Goal: Task Accomplishment & Management: Use online tool/utility

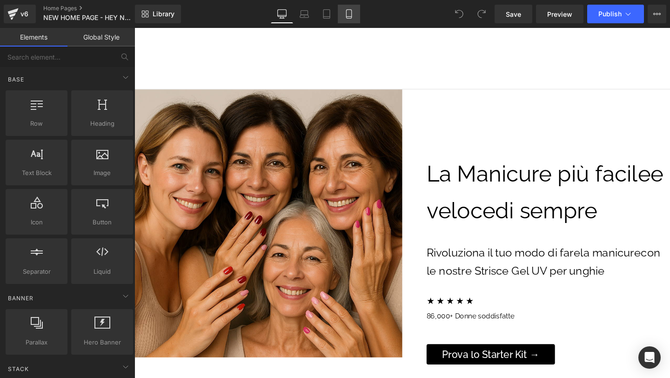
click at [351, 17] on icon at bounding box center [348, 17] width 5 height 0
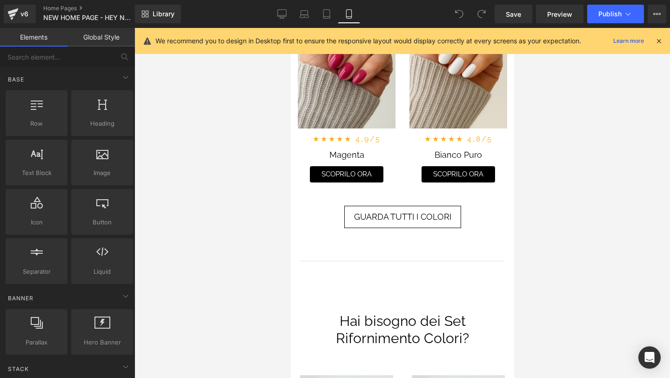
scroll to position [2678, 0]
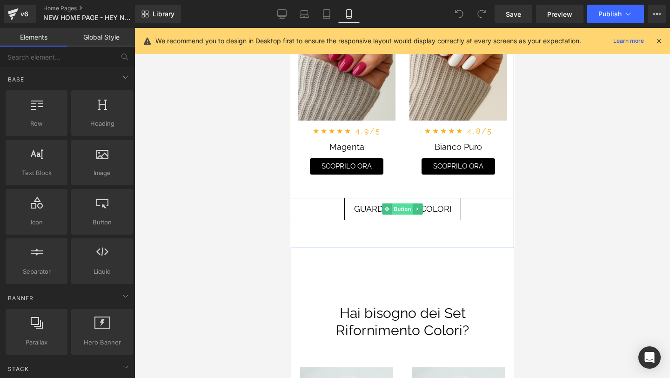
click at [398, 209] on span "Button" at bounding box center [401, 208] width 21 height 11
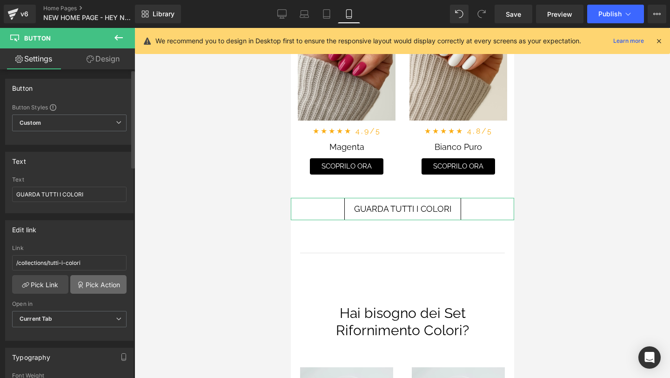
click at [82, 285] on link "Pick Action" at bounding box center [98, 284] width 56 height 19
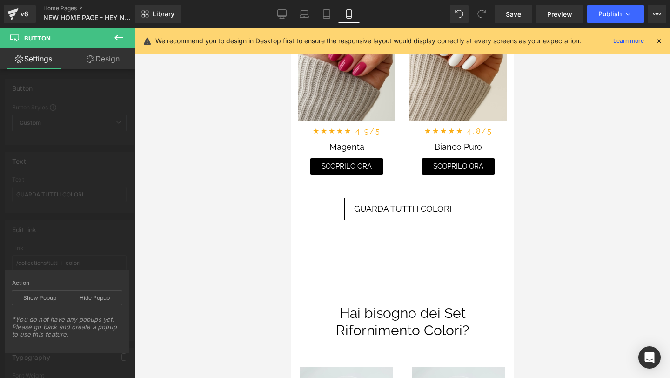
click at [98, 248] on div "Edit link /collections/tutti-i-colori Link /collections/tutti-i-colori Pick Lin…" at bounding box center [69, 276] width 139 height 127
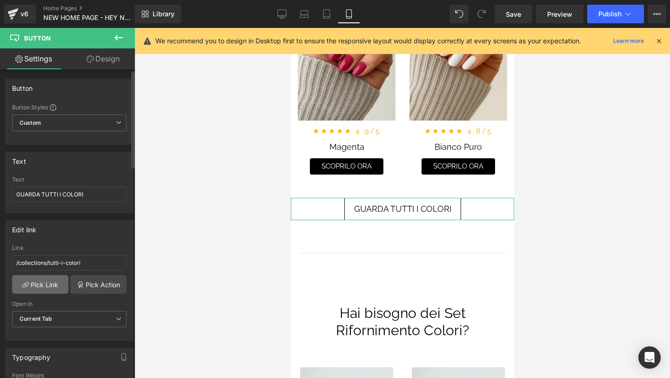
click at [55, 285] on link "Pick Link" at bounding box center [40, 284] width 56 height 19
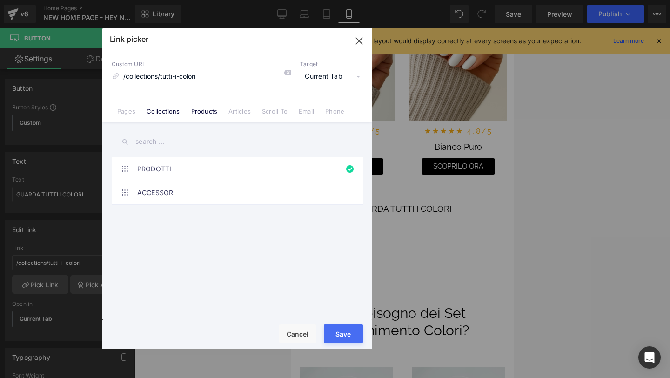
click at [207, 120] on link "Products" at bounding box center [204, 114] width 27 height 14
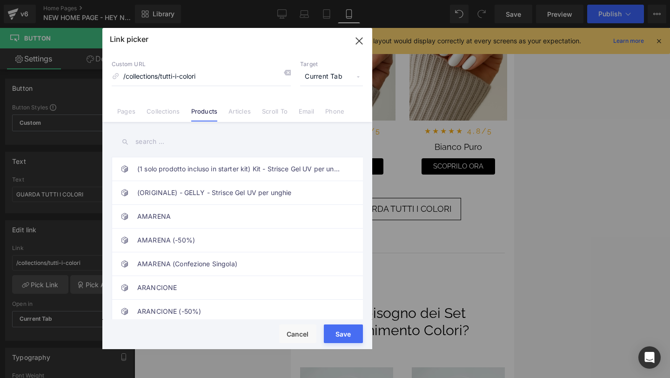
click at [165, 142] on input "text" at bounding box center [237, 141] width 251 height 21
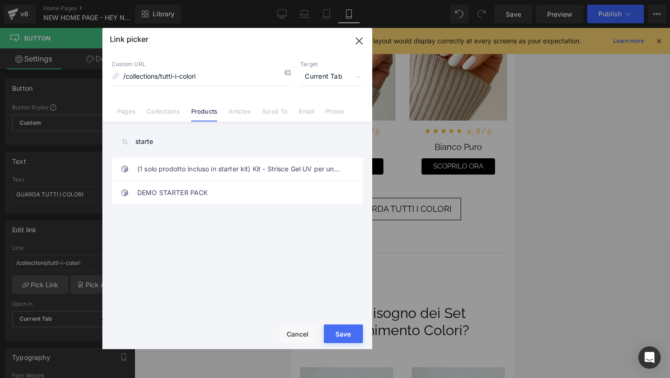
type input "starter"
click at [191, 141] on input "starter" at bounding box center [237, 141] width 251 height 21
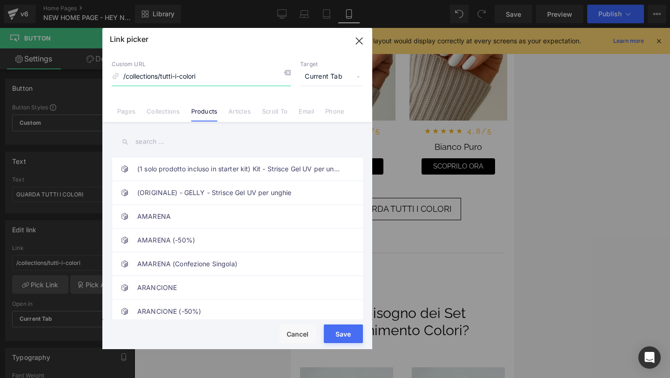
click at [139, 79] on input "/collections/tutti-i-colori" at bounding box center [201, 77] width 179 height 18
drag, startPoint x: 155, startPoint y: 76, endPoint x: 203, endPoint y: 75, distance: 47.9
click at [203, 75] on input "/products/tutti-i-colori" at bounding box center [201, 77] width 179 height 18
type input "/products/gelly"
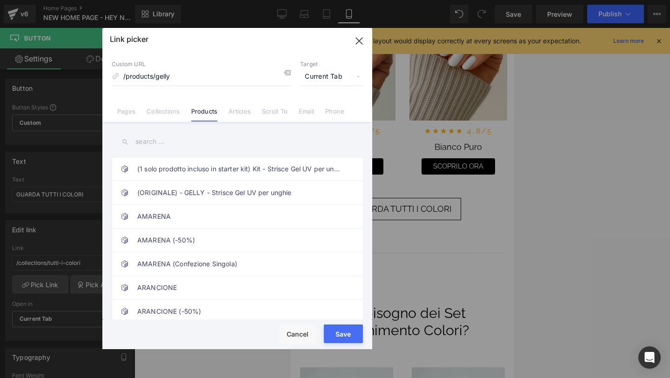
click at [356, 327] on button "Save" at bounding box center [343, 333] width 39 height 19
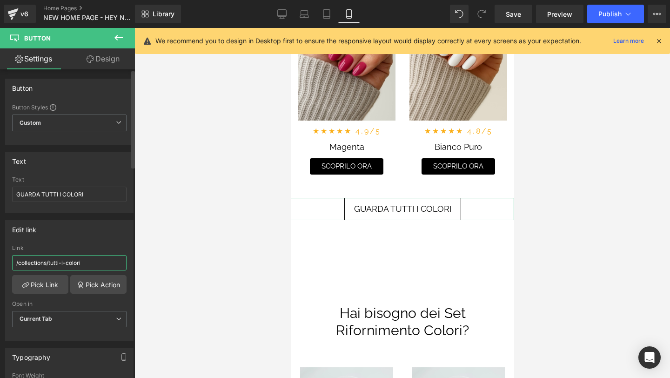
click at [99, 267] on input "/collections/tutti-i-colori" at bounding box center [69, 262] width 114 height 15
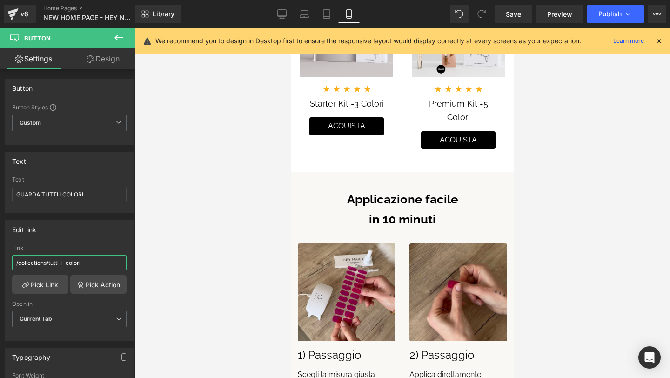
scroll to position [801, 0]
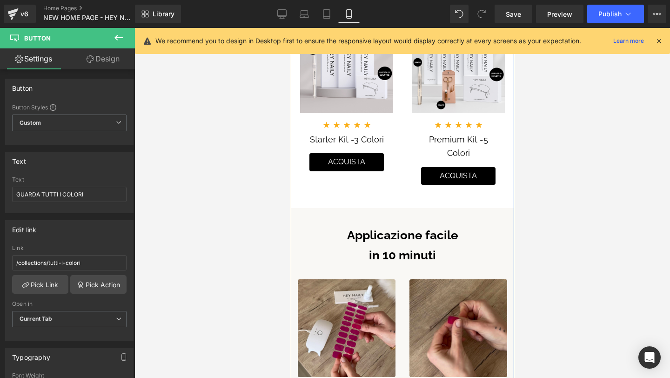
click at [345, 165] on div "ACQUISTA Button" at bounding box center [346, 162] width 112 height 18
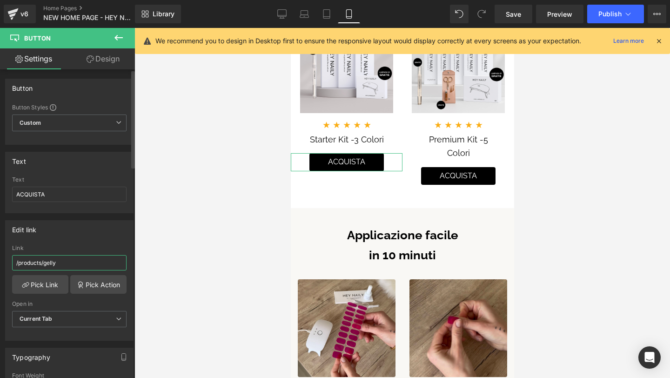
click at [93, 263] on input "/products/gelly" at bounding box center [69, 262] width 114 height 15
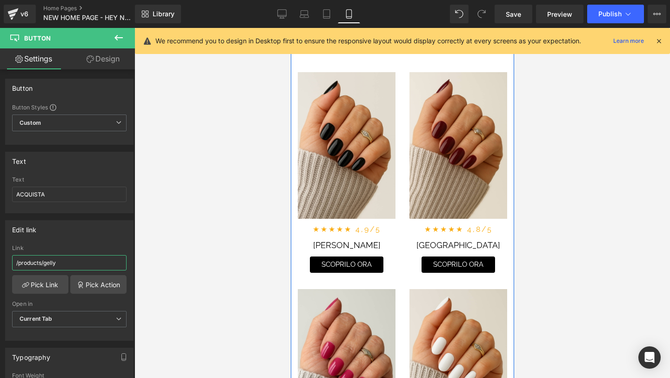
scroll to position [2413, 0]
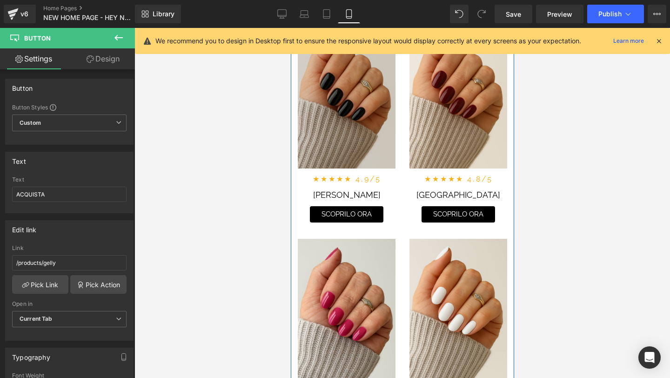
click at [339, 146] on img at bounding box center [346, 95] width 98 height 146
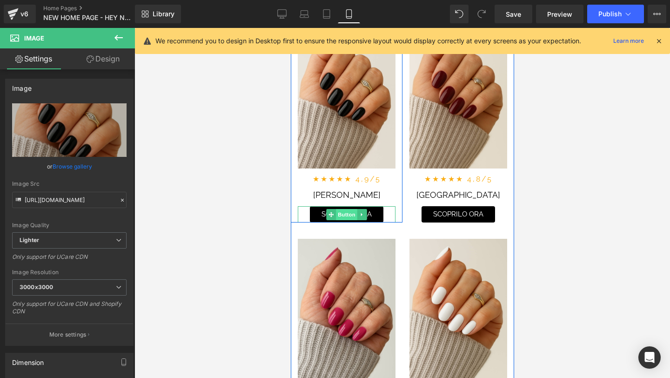
click at [350, 214] on span "Button" at bounding box center [345, 214] width 21 height 11
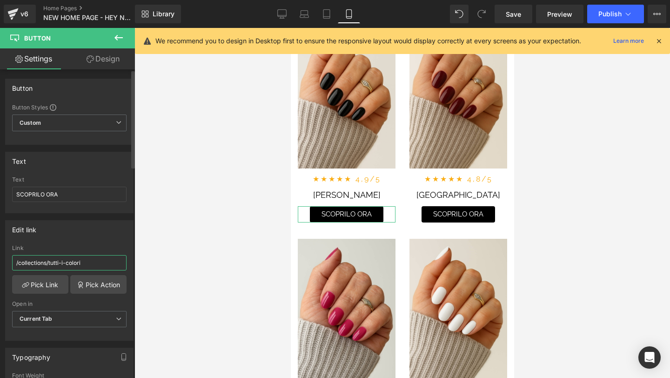
click at [69, 259] on input "/collections/tutti-i-colori" at bounding box center [69, 262] width 114 height 15
paste input "products/gelly"
type input "/products/gelly"
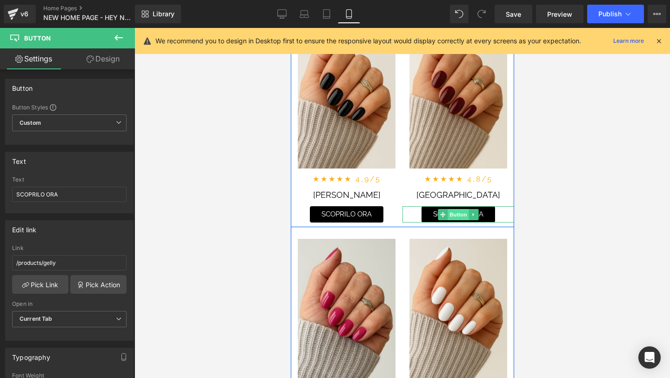
click at [456, 212] on span "Button" at bounding box center [457, 214] width 21 height 11
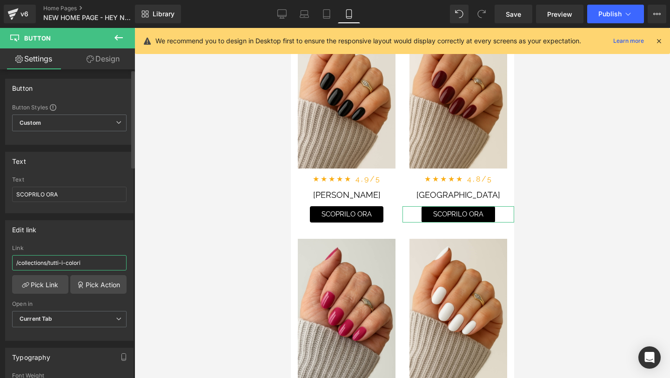
click at [46, 267] on input "/collections/tutti-i-colori" at bounding box center [69, 262] width 114 height 15
paste input "products/gelly"
type input "/products/gelly"
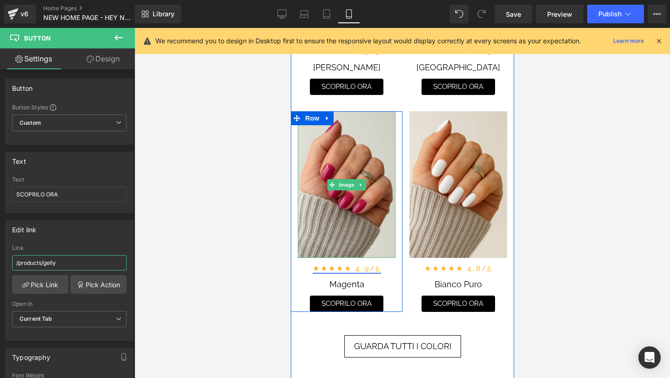
scroll to position [2549, 0]
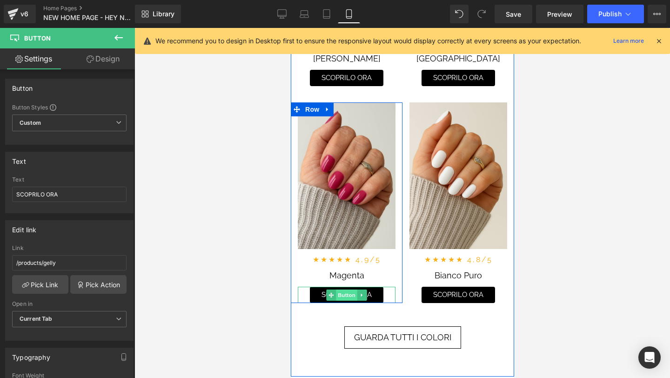
click at [351, 295] on span "Button" at bounding box center [345, 294] width 21 height 11
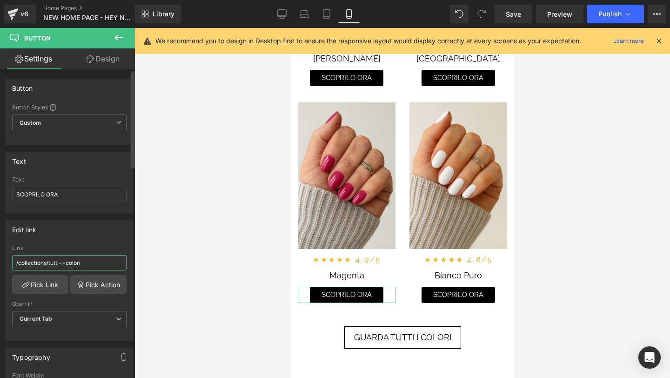
click at [79, 263] on input "/collections/tutti-i-colori" at bounding box center [69, 262] width 114 height 15
paste input "products/gelly"
type input "/products/gelly"
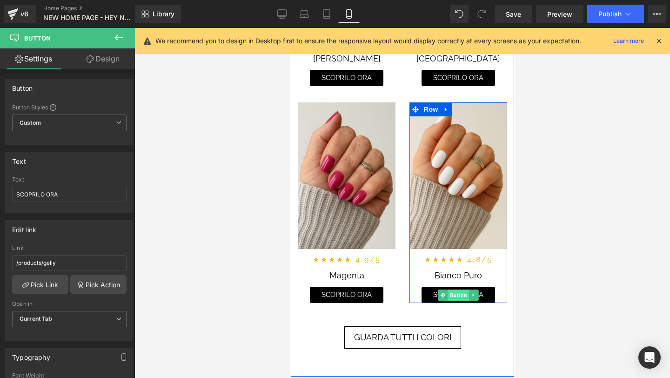
click at [458, 294] on span "Button" at bounding box center [457, 294] width 21 height 11
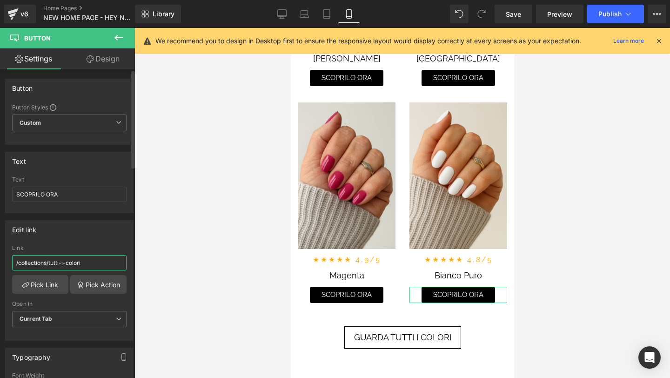
click at [81, 264] on input "/collections/tutti-i-colori" at bounding box center [69, 262] width 114 height 15
paste input "products/gelly"
type input "/products/gelly"
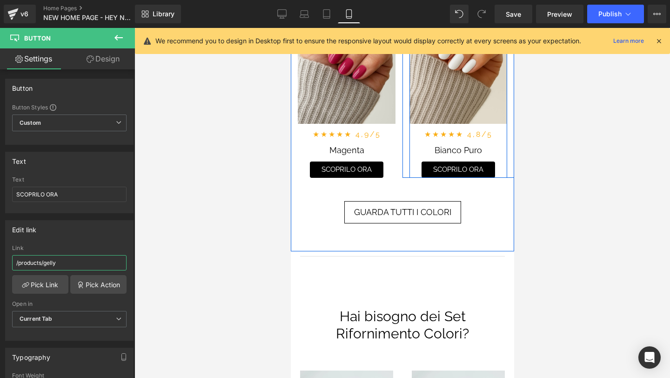
scroll to position [2686, 0]
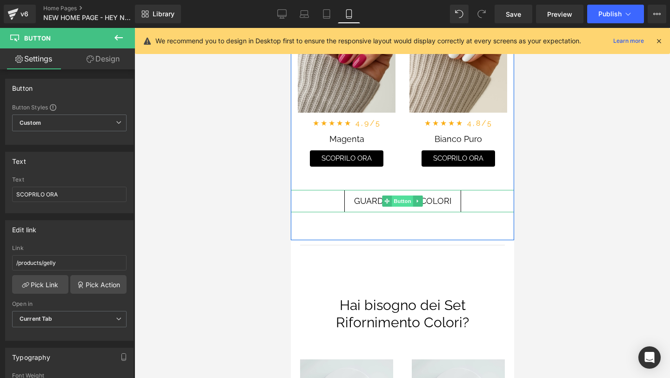
click at [397, 199] on span "Button" at bounding box center [401, 200] width 21 height 11
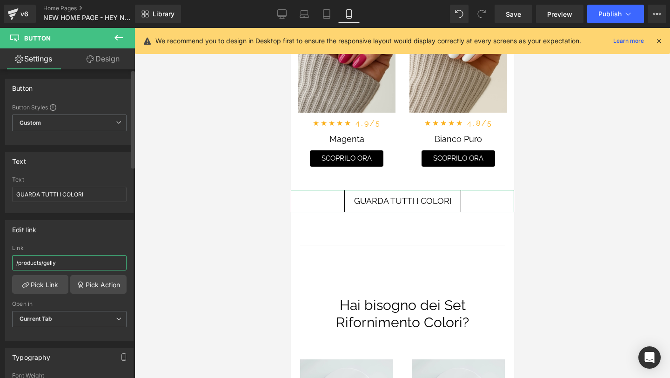
click at [86, 263] on input "/products/gelly" at bounding box center [69, 262] width 114 height 15
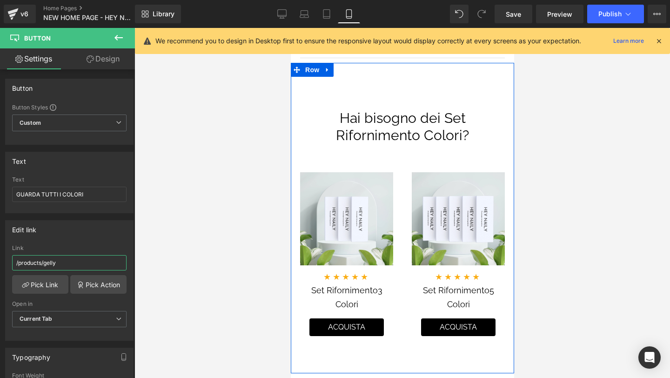
scroll to position [2906, 0]
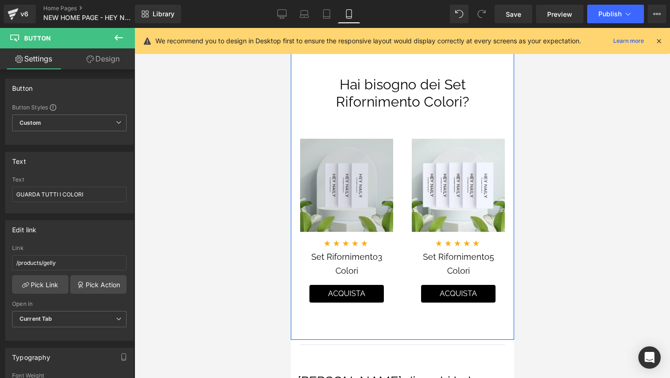
click at [363, 218] on img at bounding box center [345, 185] width 93 height 93
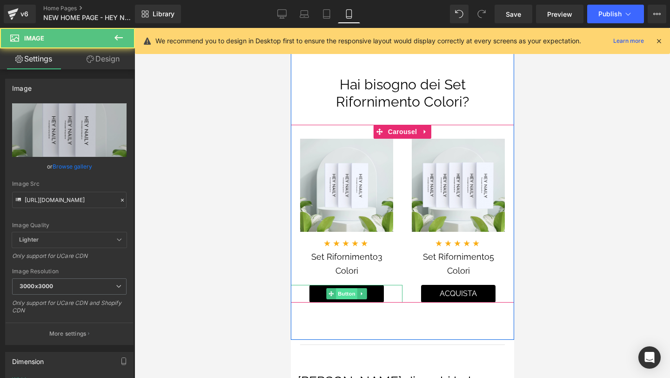
click at [344, 293] on span "Button" at bounding box center [345, 293] width 21 height 11
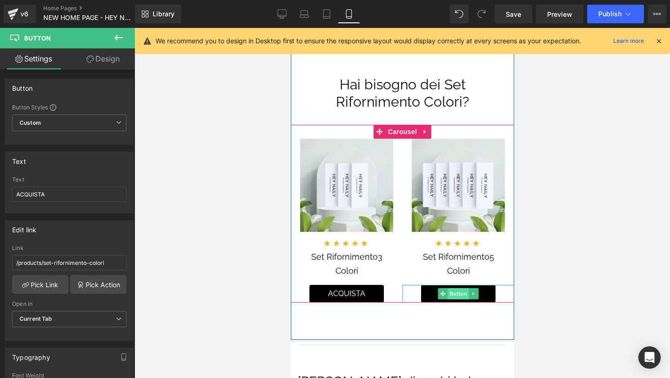
click at [453, 295] on span "Button" at bounding box center [457, 293] width 21 height 11
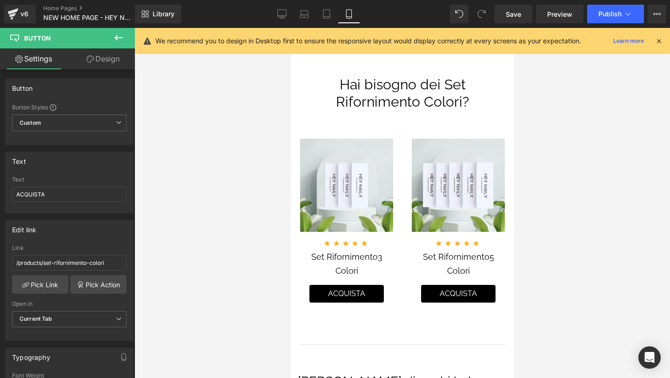
click at [658, 40] on icon at bounding box center [658, 41] width 8 height 8
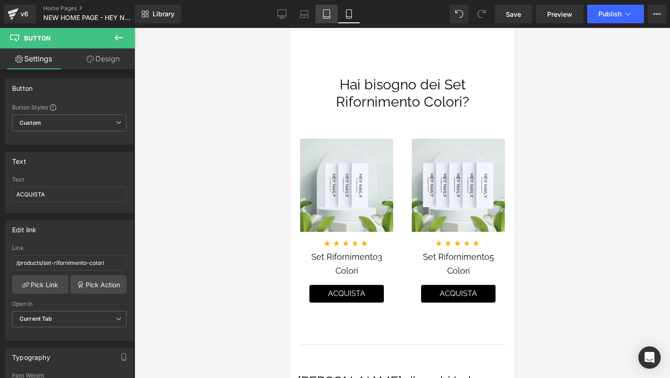
click at [332, 11] on link "Tablet" at bounding box center [326, 14] width 22 height 19
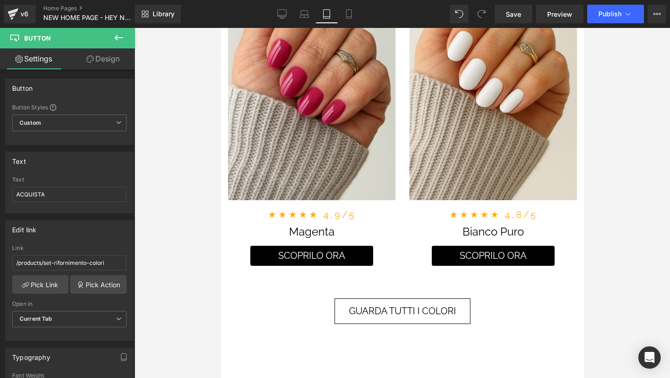
scroll to position [1728, 0]
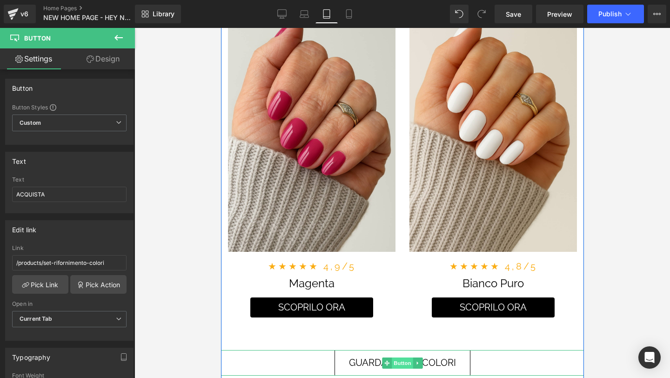
click at [401, 364] on span "Button" at bounding box center [401, 362] width 21 height 11
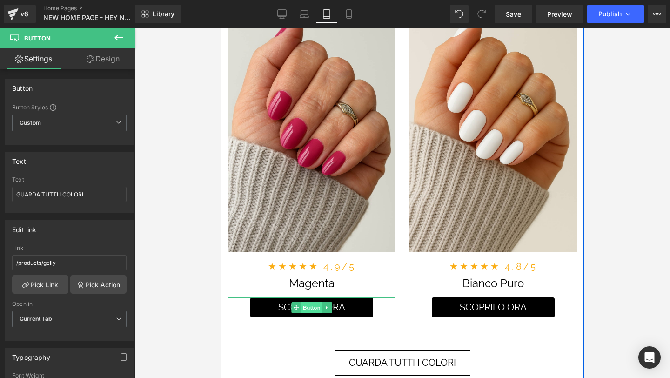
click at [308, 305] on span "Button" at bounding box center [310, 307] width 21 height 11
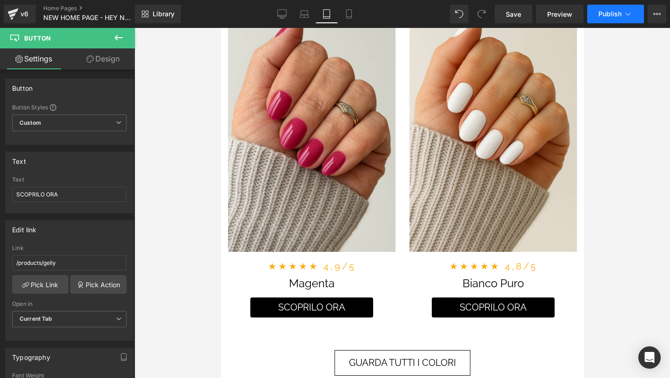
click at [611, 21] on button "Publish" at bounding box center [615, 14] width 57 height 19
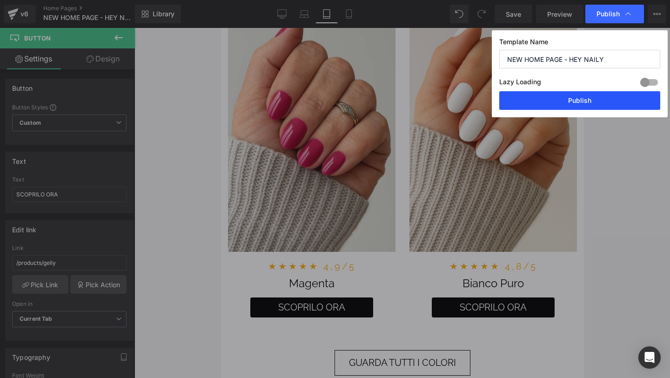
click at [614, 98] on button "Publish" at bounding box center [579, 100] width 161 height 19
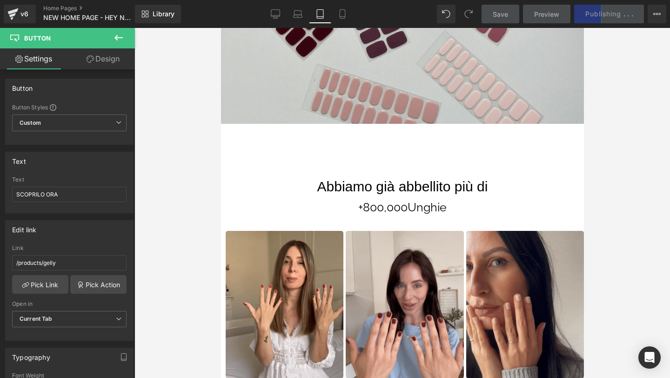
scroll to position [0, 0]
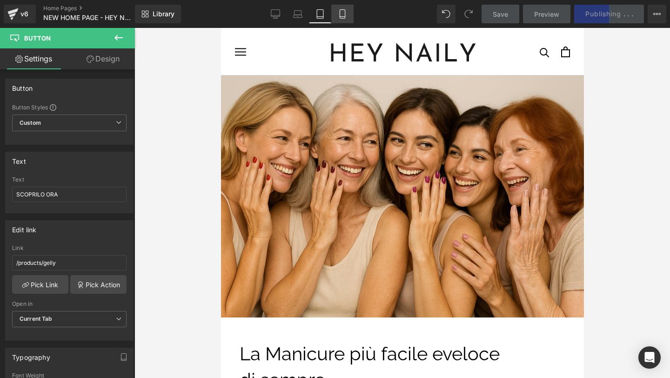
click at [339, 7] on link "Mobile" at bounding box center [342, 14] width 22 height 19
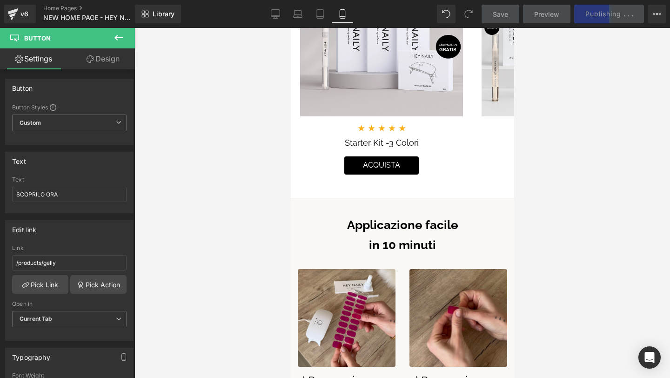
scroll to position [868, 0]
